Goal: Information Seeking & Learning: Learn about a topic

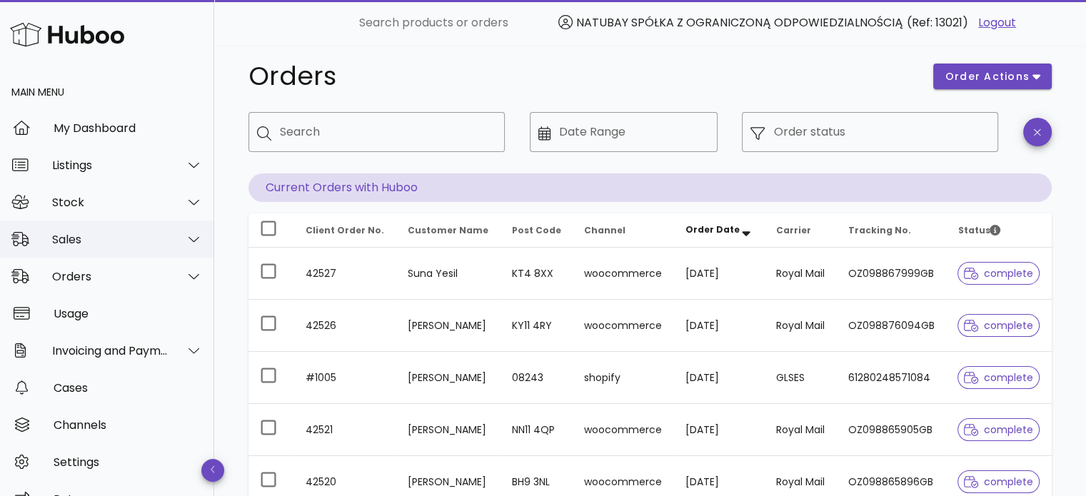
click at [146, 246] on div "Sales" at bounding box center [107, 239] width 214 height 37
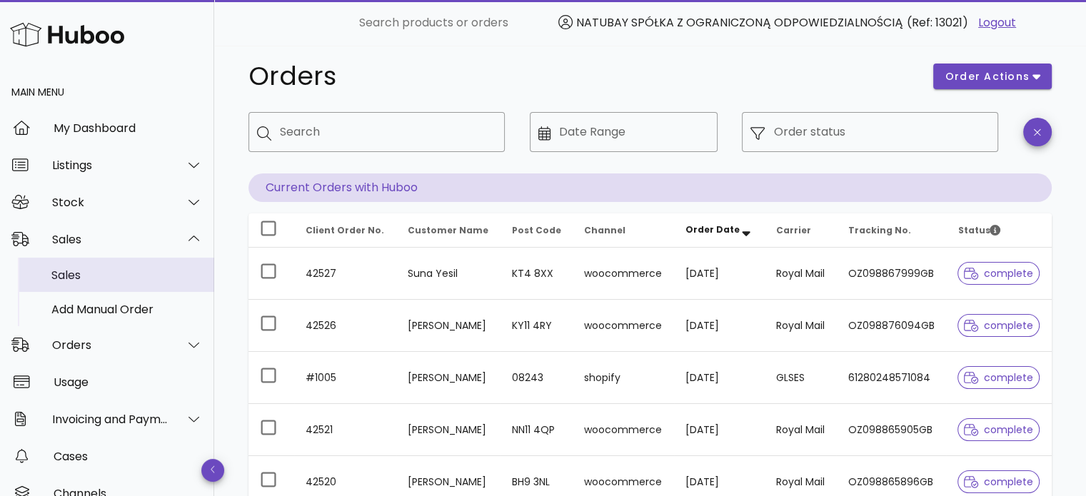
click at [138, 268] on div "Sales" at bounding box center [126, 275] width 151 height 14
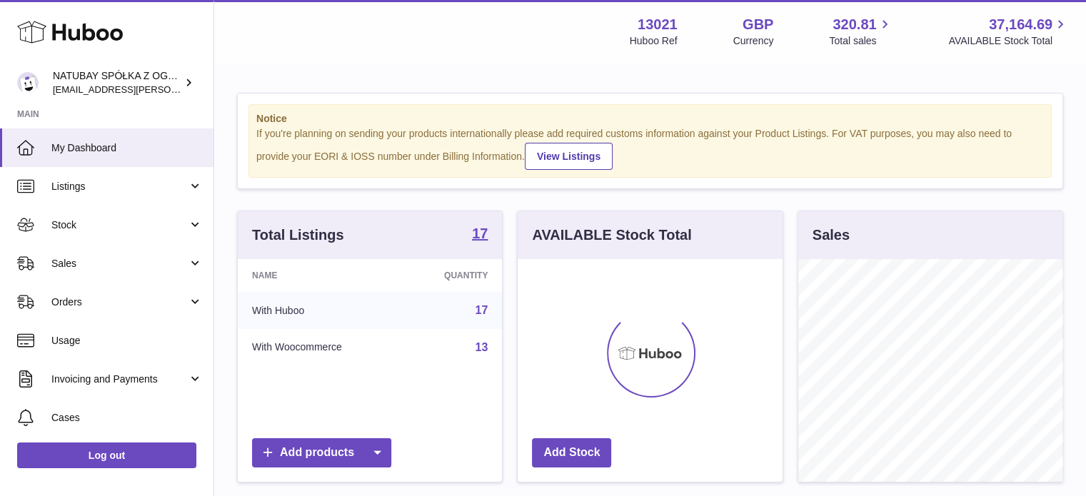
scroll to position [223, 265]
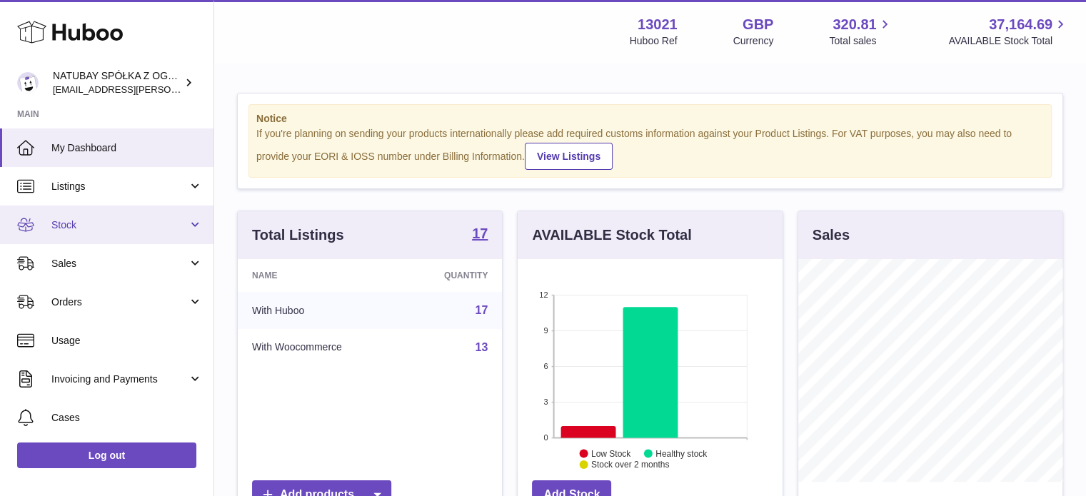
click at [110, 228] on span "Stock" at bounding box center [119, 225] width 136 height 14
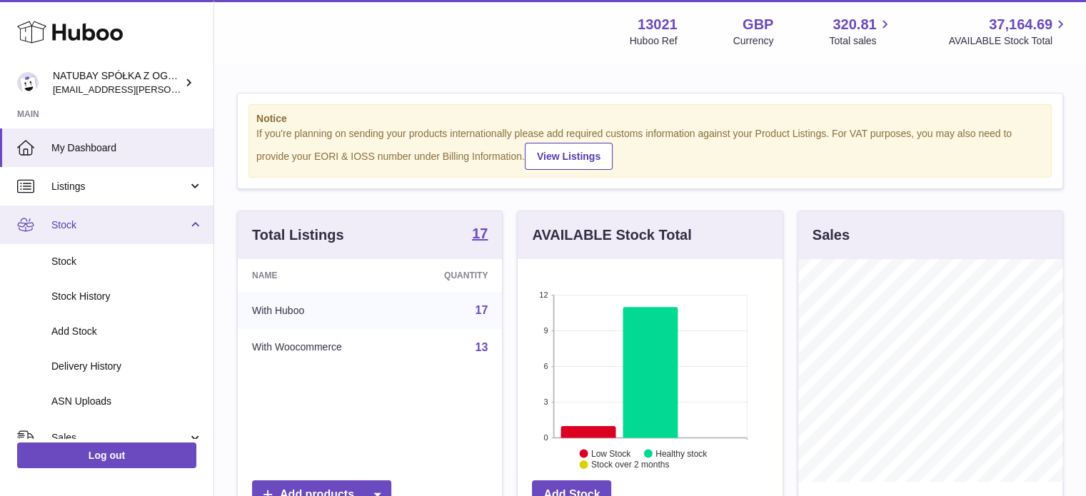
click at [99, 219] on span "Stock" at bounding box center [119, 225] width 136 height 14
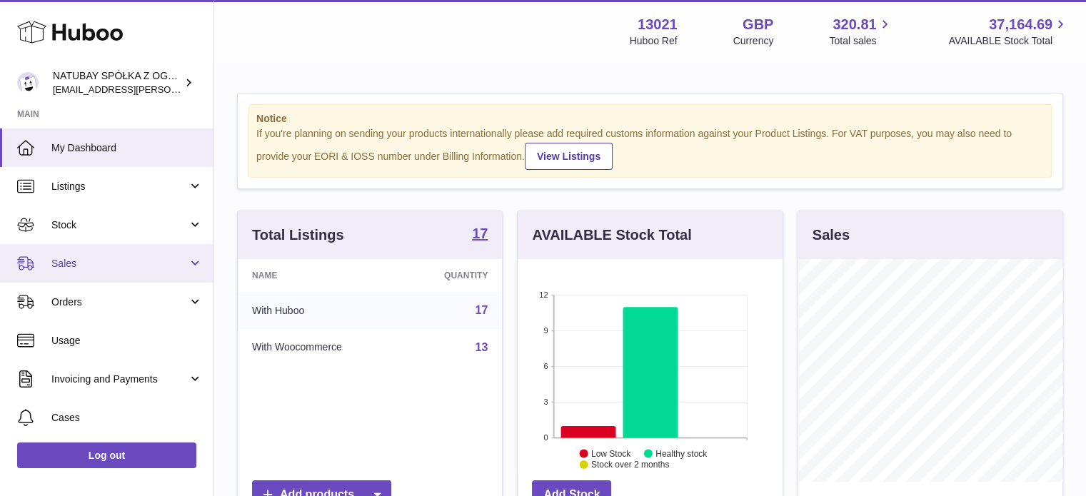
click at [105, 264] on span "Sales" at bounding box center [119, 264] width 136 height 14
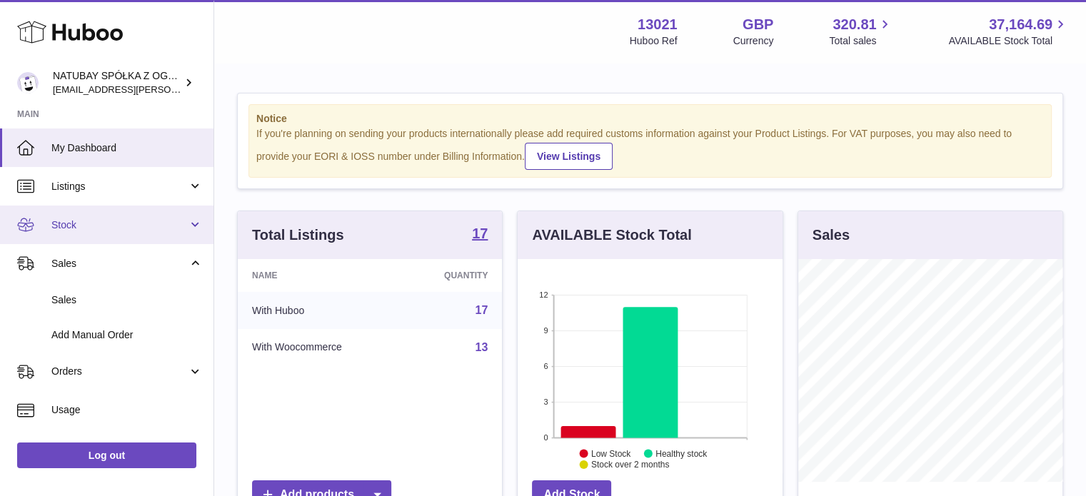
click at [149, 213] on link "Stock" at bounding box center [106, 225] width 213 height 39
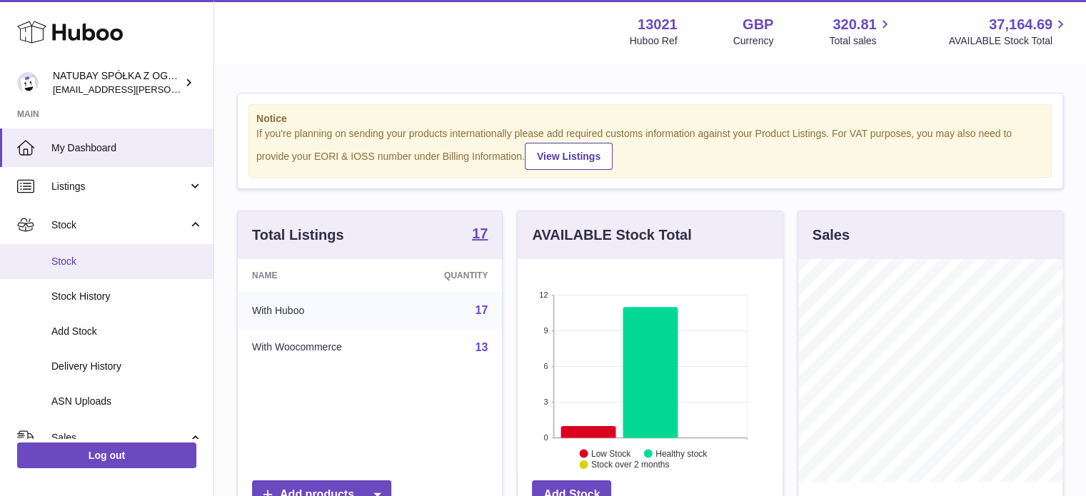
click at [99, 255] on span "Stock" at bounding box center [126, 262] width 151 height 14
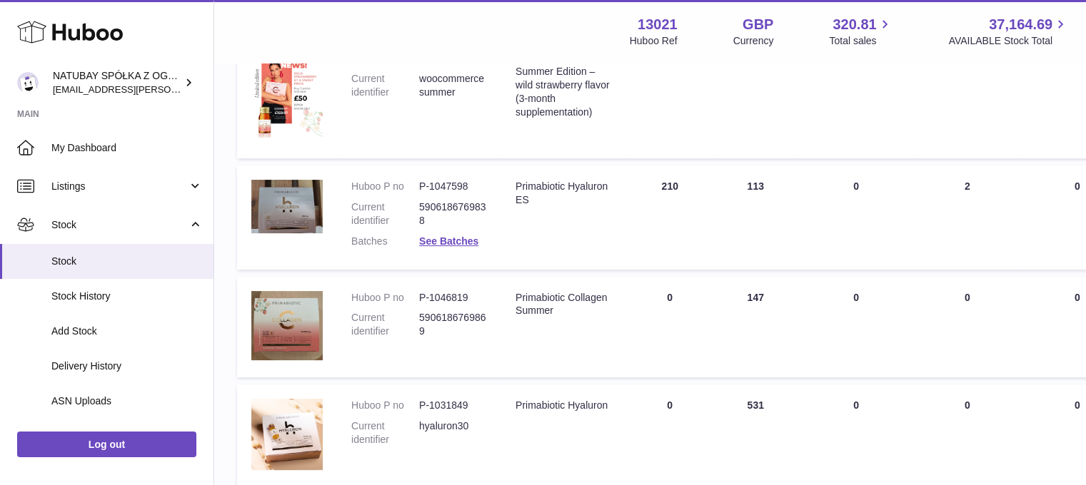
scroll to position [214, 0]
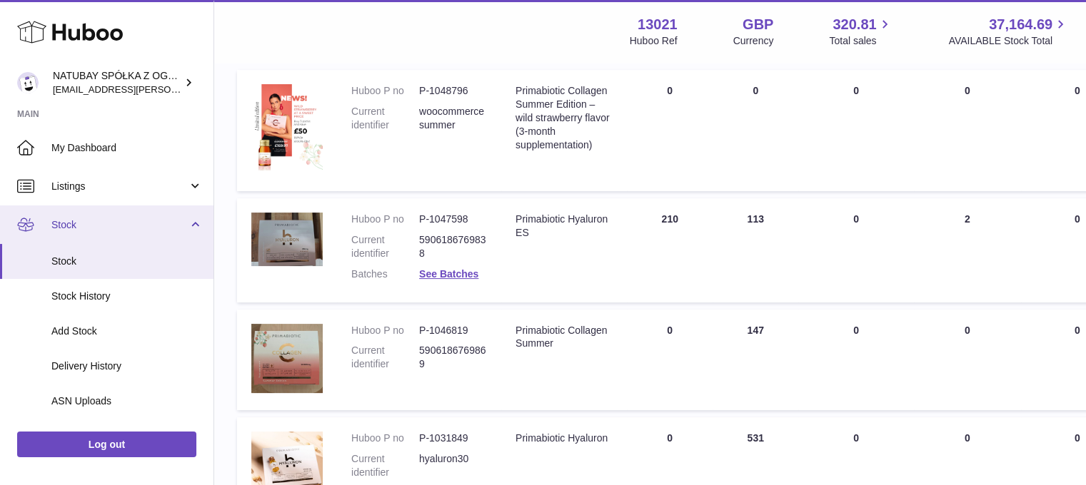
click at [79, 234] on link "Stock" at bounding box center [106, 225] width 213 height 39
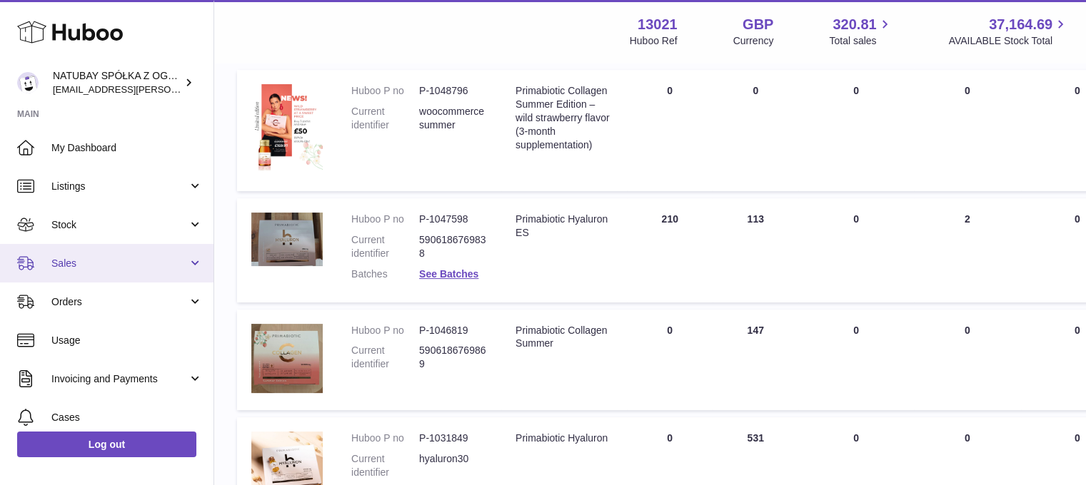
click at [75, 270] on link "Sales" at bounding box center [106, 263] width 213 height 39
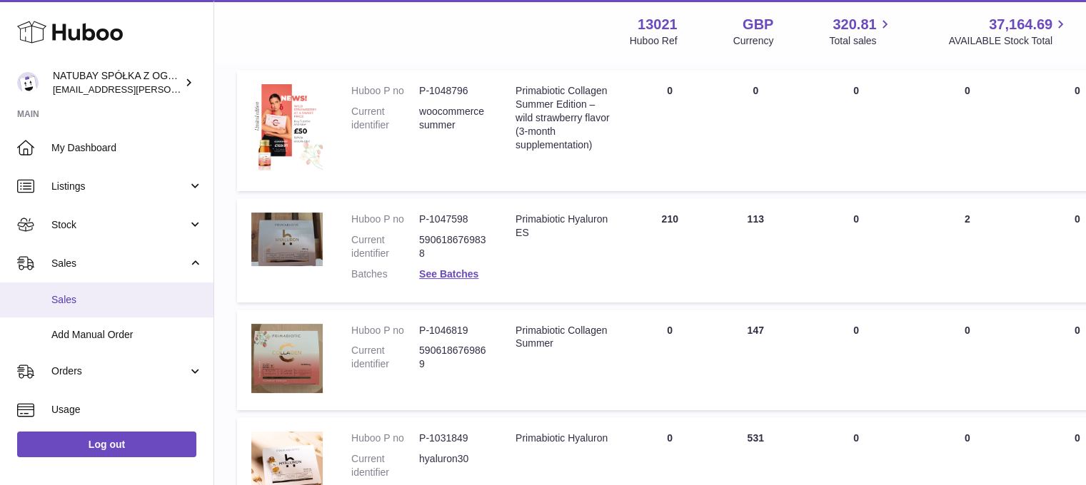
click at [66, 296] on span "Sales" at bounding box center [126, 300] width 151 height 14
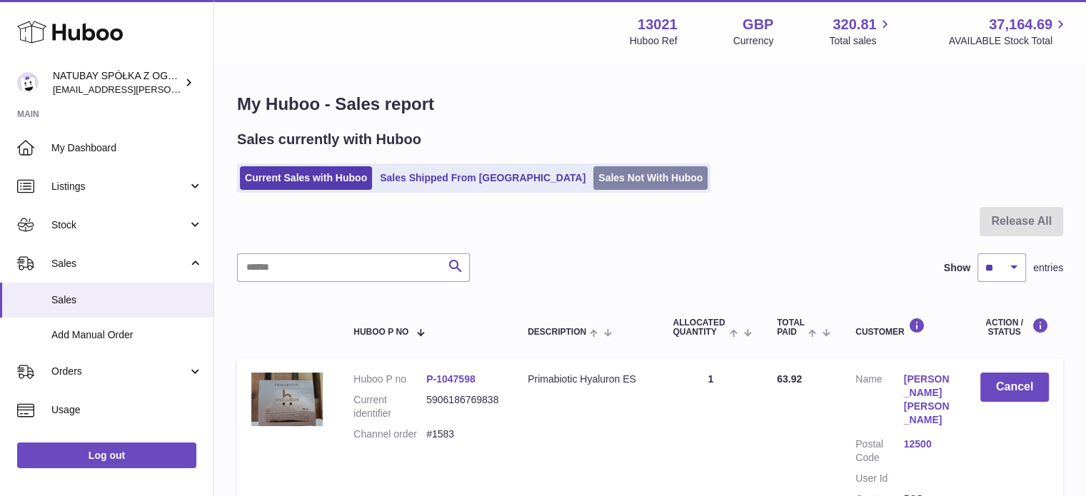
click at [593, 177] on link "Sales Not With Huboo" at bounding box center [650, 178] width 114 height 24
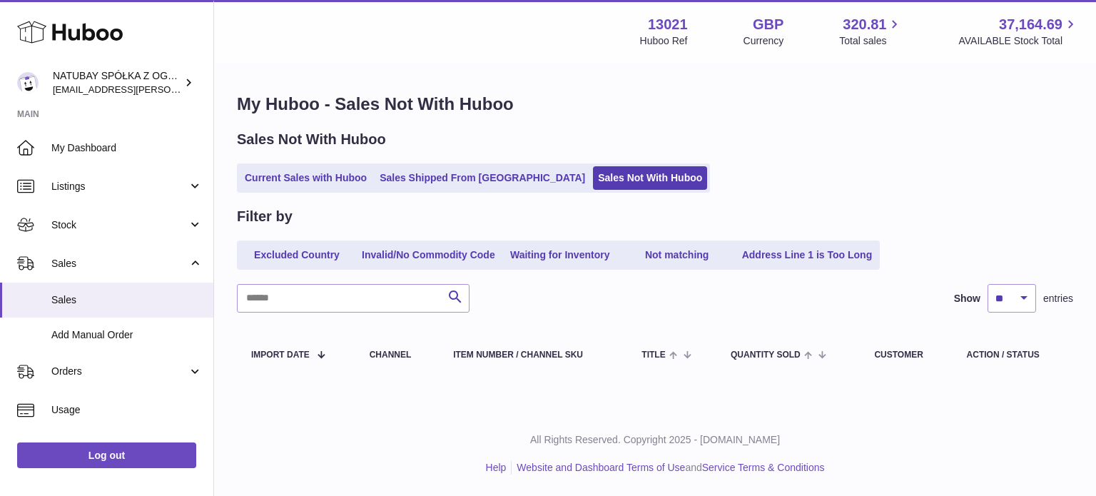
drag, startPoint x: 299, startPoint y: 176, endPoint x: 444, endPoint y: 23, distance: 210.6
click at [299, 173] on link "Current Sales with Huboo" at bounding box center [306, 178] width 132 height 24
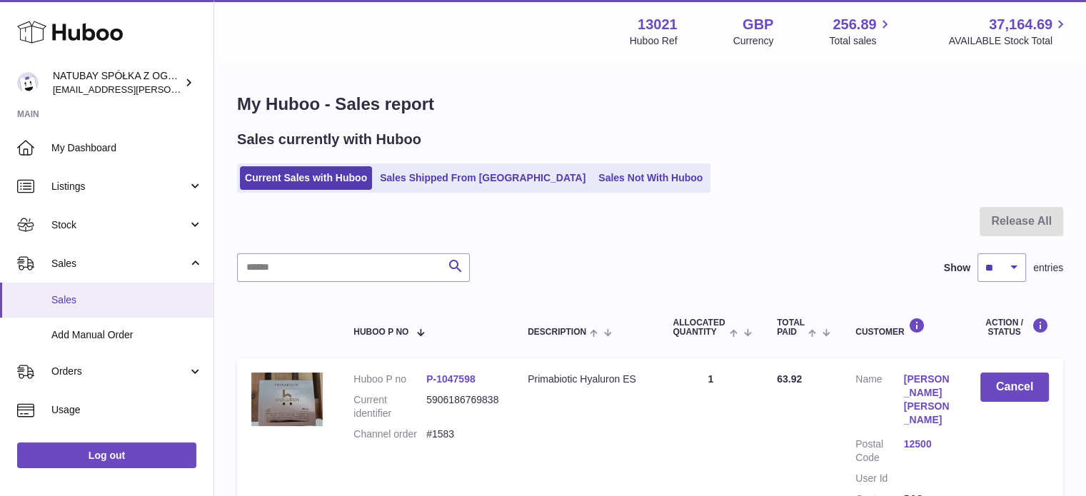
click at [118, 301] on span "Sales" at bounding box center [126, 300] width 151 height 14
